Goal: Task Accomplishment & Management: Manage account settings

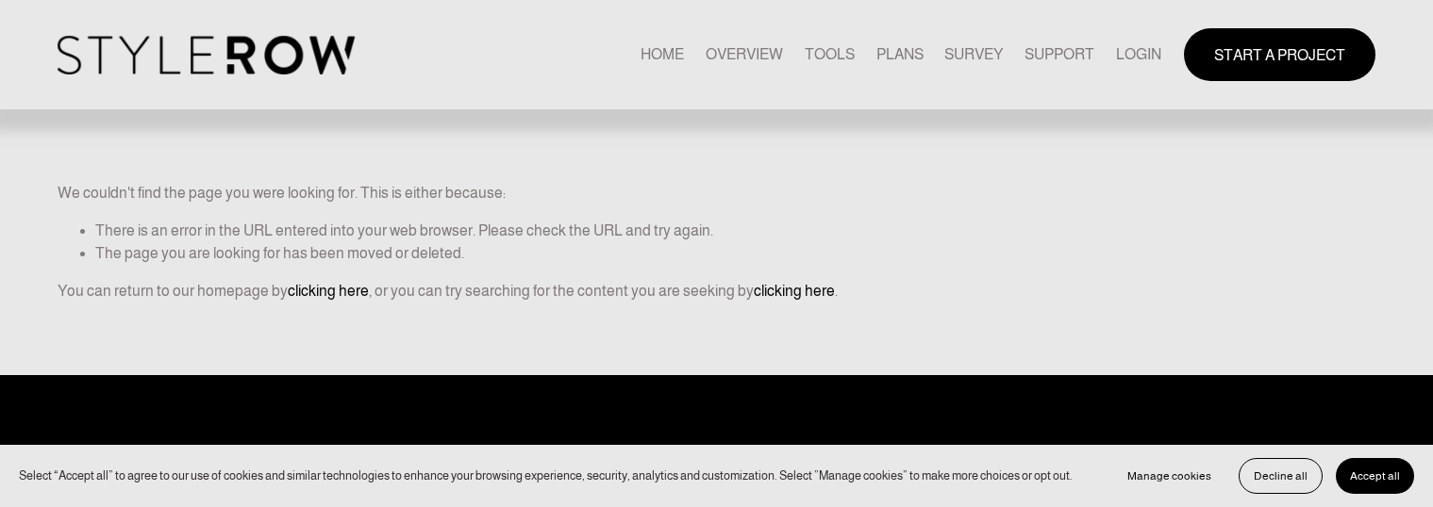
click at [1144, 54] on link "LOGIN" at bounding box center [1138, 54] width 45 height 25
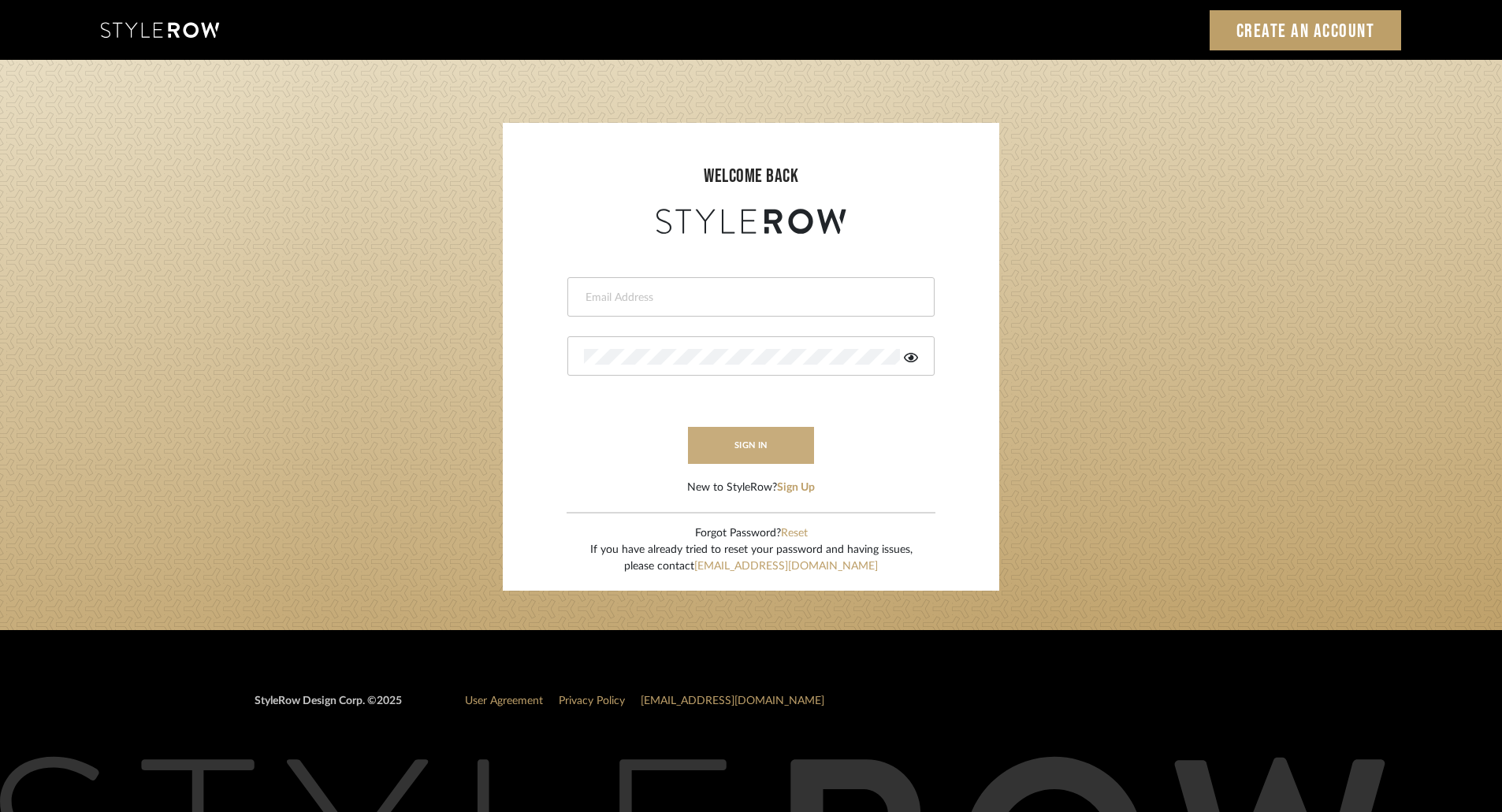
type input "ktyler@morgantewilson.com"
click at [769, 424] on button "sign in" at bounding box center [750, 445] width 126 height 37
